Goal: Register for event/course: Sign up to attend an event or enroll in a course

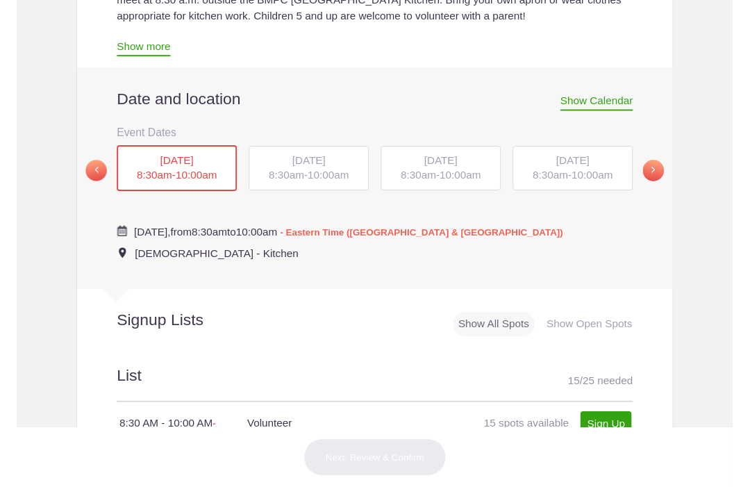
scroll to position [419, 0]
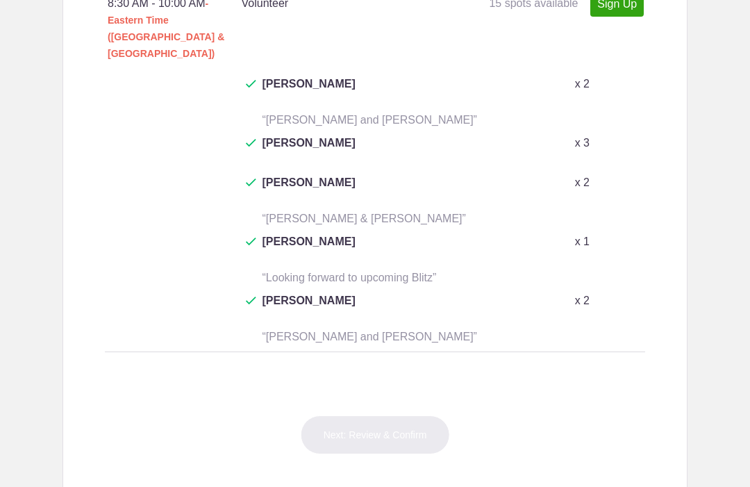
scroll to position [859, 0]
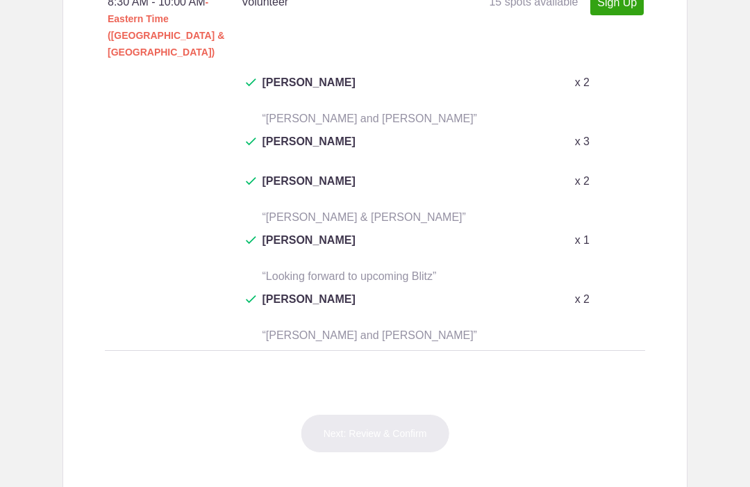
click at [618, 15] on link "Sign Up" at bounding box center [616, 3] width 53 height 26
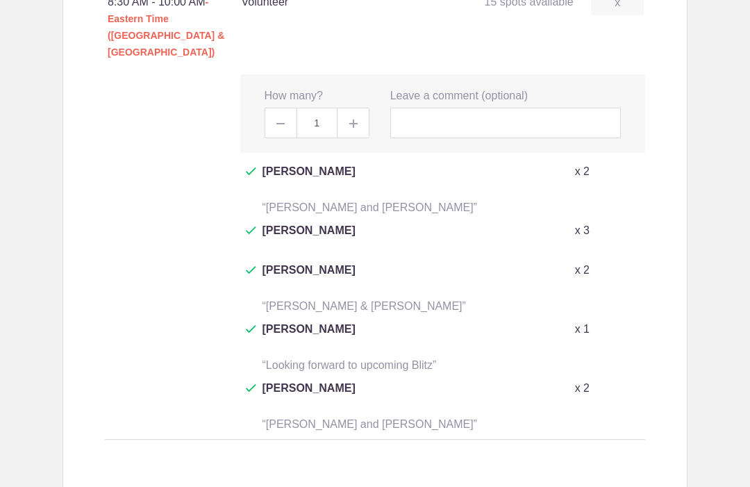
click at [354, 119] on img at bounding box center [353, 123] width 8 height 8
type input "2"
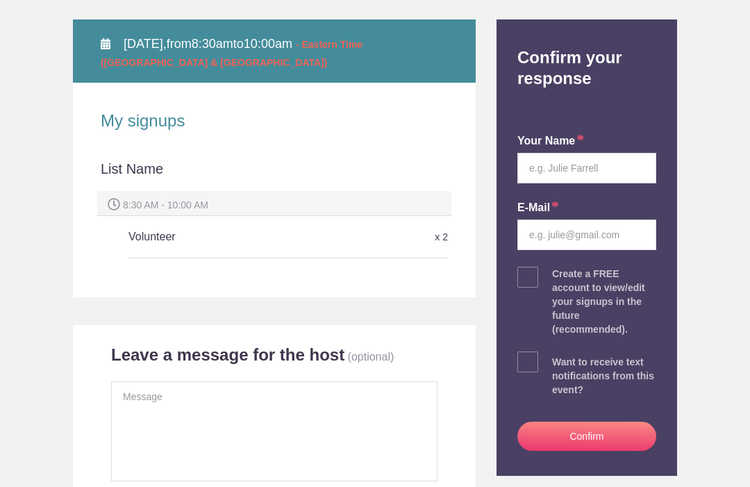
scroll to position [188, 0]
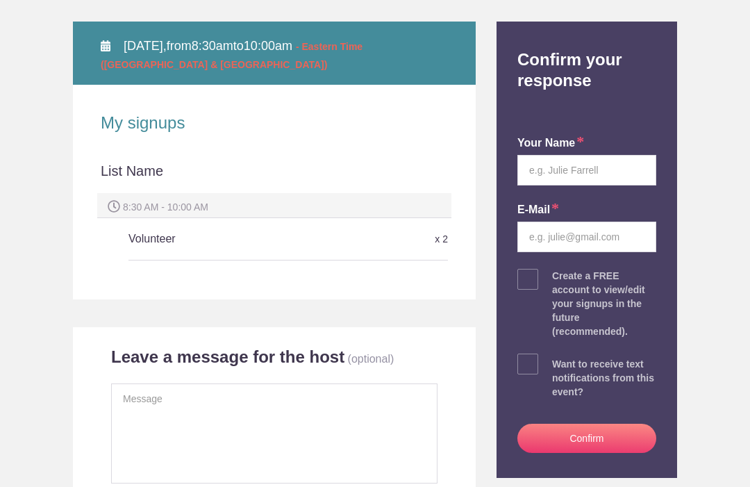
click at [135, 244] on h5 "Volunteer" at bounding box center [235, 239] width 213 height 28
click at [156, 248] on h5 "Volunteer" at bounding box center [235, 239] width 213 height 28
click at [147, 165] on div "List Name" at bounding box center [274, 177] width 347 height 32
click at [141, 249] on h5 "Volunteer" at bounding box center [235, 239] width 213 height 28
click at [170, 256] on div "Volunteer x 2" at bounding box center [289, 239] width 320 height 42
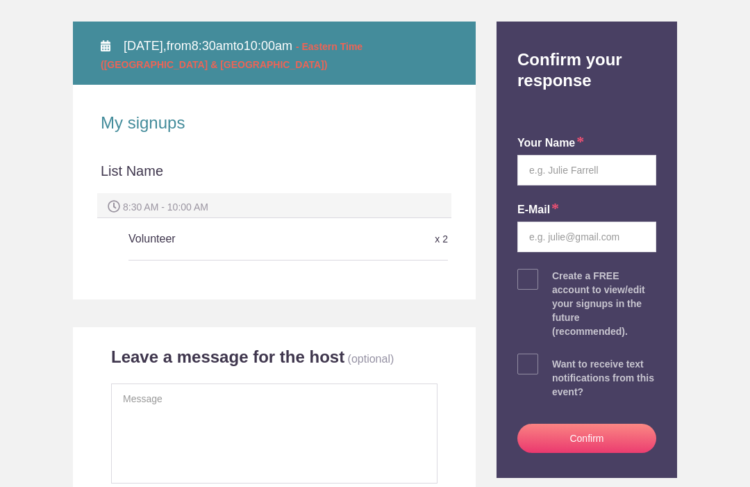
click at [200, 238] on h5 "Volunteer" at bounding box center [235, 239] width 213 height 28
click at [231, 235] on h5 "Volunteer" at bounding box center [235, 239] width 213 height 28
click at [210, 190] on div "List Name" at bounding box center [274, 177] width 347 height 32
click at [334, 253] on div "Volunteer x 2" at bounding box center [289, 239] width 320 height 42
click at [545, 178] on input "text" at bounding box center [587, 170] width 139 height 31
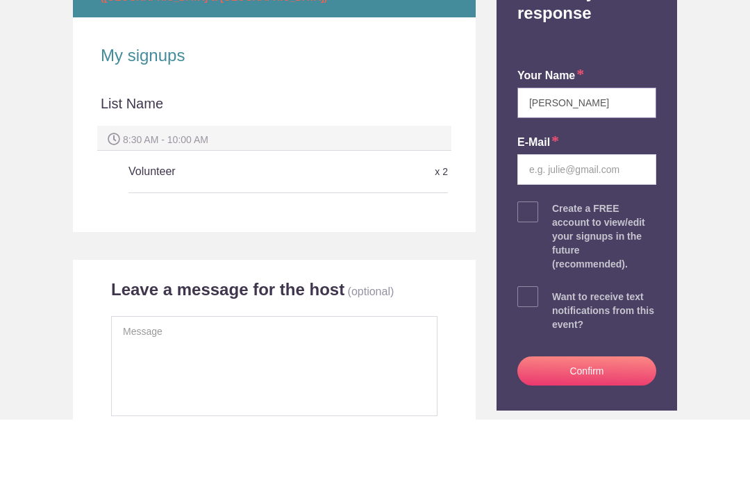
type input "Joan Durham"
click at [552, 222] on input "email" at bounding box center [587, 237] width 139 height 31
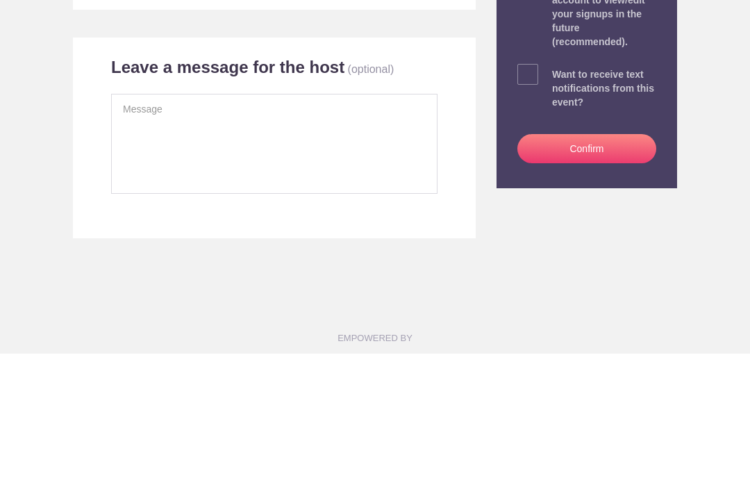
scroll to position [352, 0]
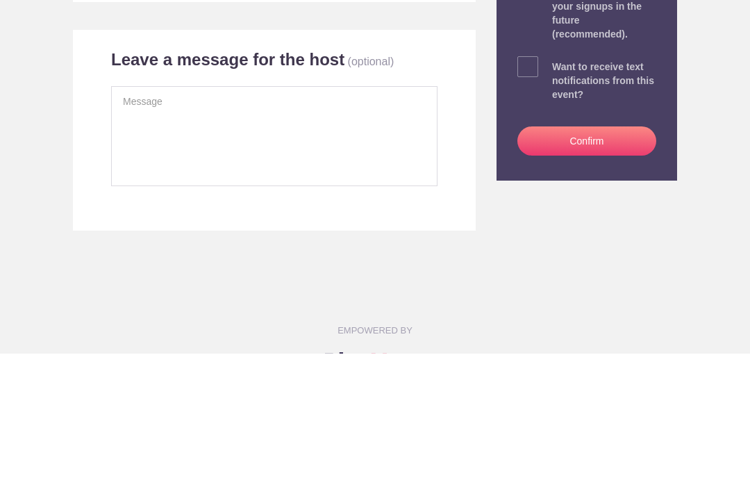
click at [596, 260] on button "Confirm" at bounding box center [587, 274] width 139 height 29
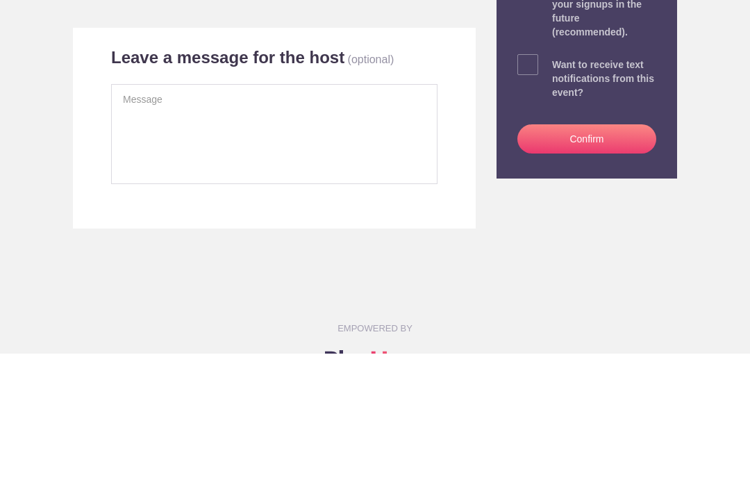
scroll to position [352, 0]
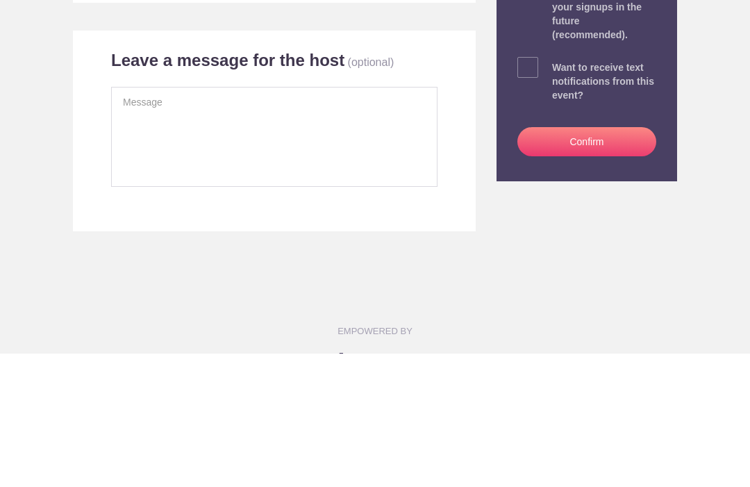
type input "jedd825@gmail.com"
click at [598, 261] on button "Confirm" at bounding box center [587, 275] width 139 height 29
